Goal: Task Accomplishment & Management: Manage account settings

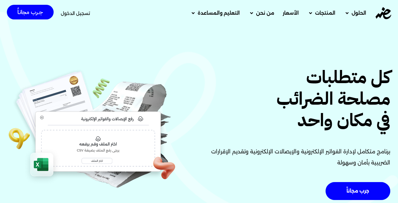
click at [66, 14] on span "تسجيل الدخول" at bounding box center [75, 13] width 29 height 4
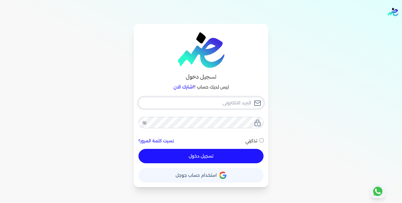
type input "[EMAIL_ADDRESS][DOMAIN_NAME]"
click at [219, 155] on div "تسجيل دخول" at bounding box center [201, 156] width 125 height 14
click at [254, 138] on div "تذكرني" at bounding box center [254, 141] width 18 height 6
click at [254, 139] on span "تذكرني" at bounding box center [251, 140] width 12 height 5
click at [260, 139] on input "تذكرني" at bounding box center [262, 141] width 4 height 4
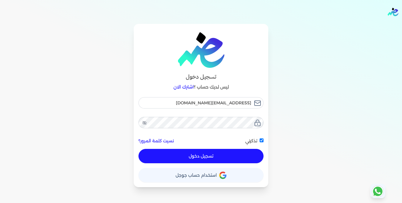
checkbox input "true"
click at [229, 149] on div "[EMAIL_ADDRESS][DOMAIN_NAME] نسيت كلمة المرور؟ تذكرني تسجيل دخول" at bounding box center [201, 130] width 125 height 66
click at [221, 163] on div "تسجيل دخول" at bounding box center [201, 156] width 125 height 14
click at [216, 154] on button "تسجيل دخول" at bounding box center [201, 156] width 125 height 14
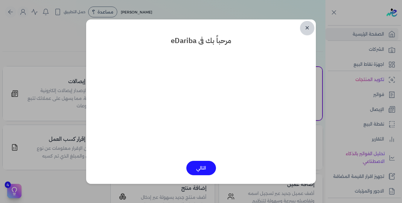
click at [307, 31] on link "✕" at bounding box center [307, 28] width 14 height 14
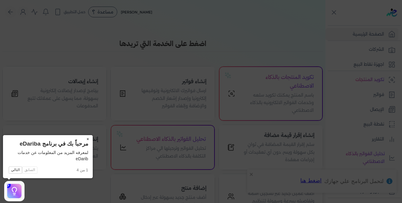
click at [87, 137] on button "×" at bounding box center [88, 139] width 10 height 8
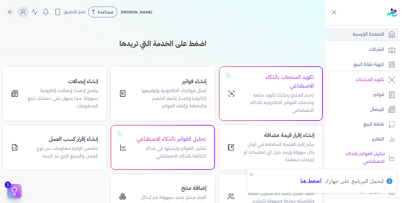
click at [29, 12] on button "Global" at bounding box center [22, 11] width 11 height 11
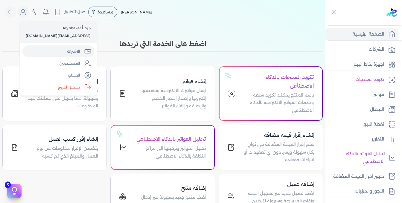
click at [64, 52] on link "الاشتراك" at bounding box center [58, 51] width 72 height 12
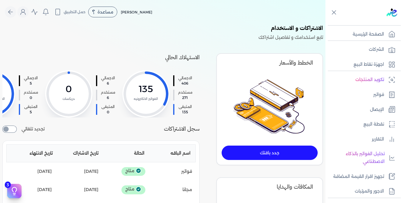
click at [377, 86] on ul "تكويد المنتجات فواتير الإيصال نقطة البيع التقارير تحليل الفواتير بالذكاء الاصطن…" at bounding box center [362, 136] width 73 height 124
click at [375, 94] on p "فواتير" at bounding box center [379, 95] width 11 height 8
click at [371, 93] on link "فواتير" at bounding box center [362, 95] width 73 height 13
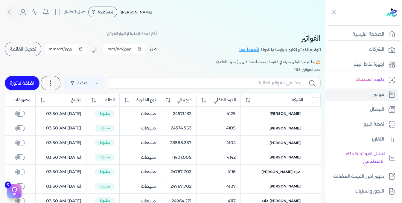
click at [28, 45] on button "تحديث القائمة" at bounding box center [23, 49] width 37 height 14
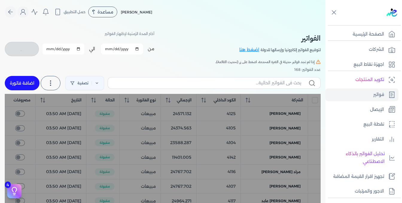
checkbox input "false"
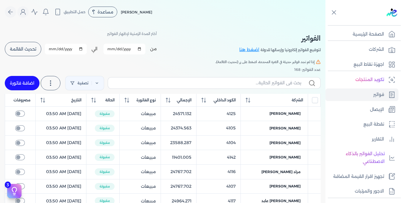
click at [223, 99] on span "الكود الداخلي" at bounding box center [225, 100] width 22 height 5
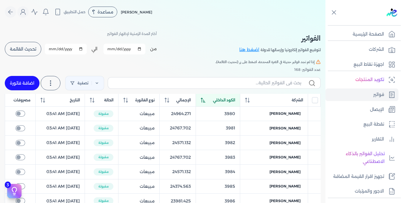
click at [223, 99] on span "الكود الداخلي" at bounding box center [224, 100] width 22 height 5
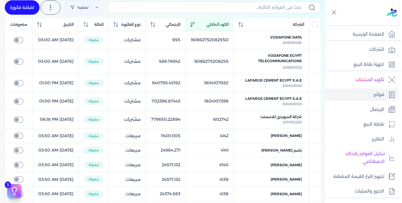
scroll to position [90, 0]
